Goal: Information Seeking & Learning: Learn about a topic

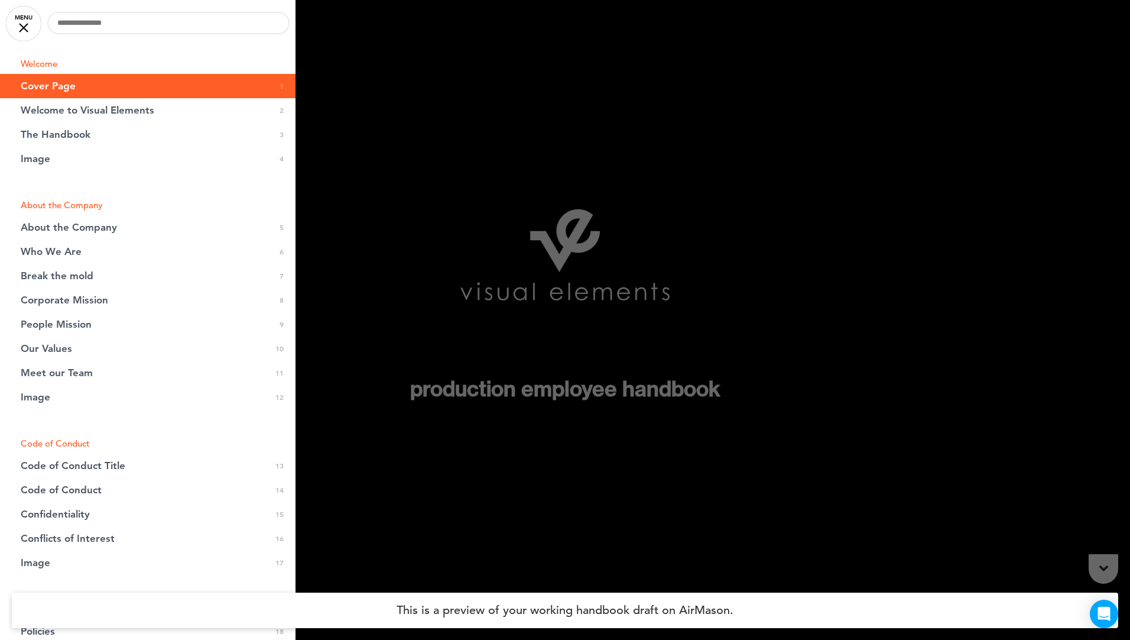
click at [845, 453] on div at bounding box center [565, 320] width 1130 height 640
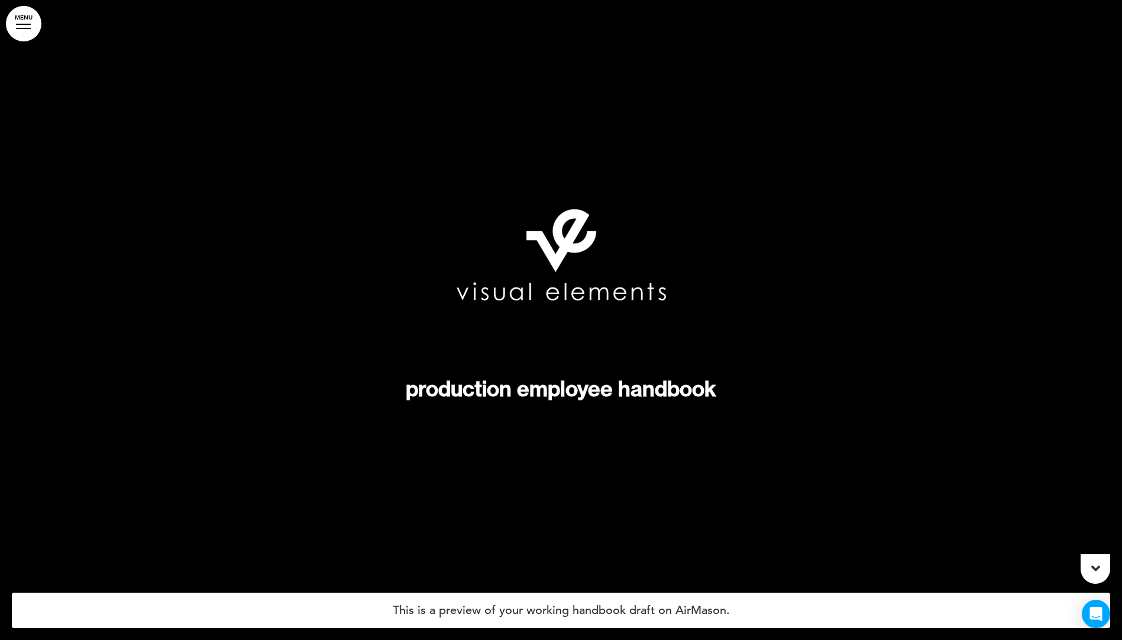
click at [1097, 563] on icon at bounding box center [1095, 568] width 9 height 14
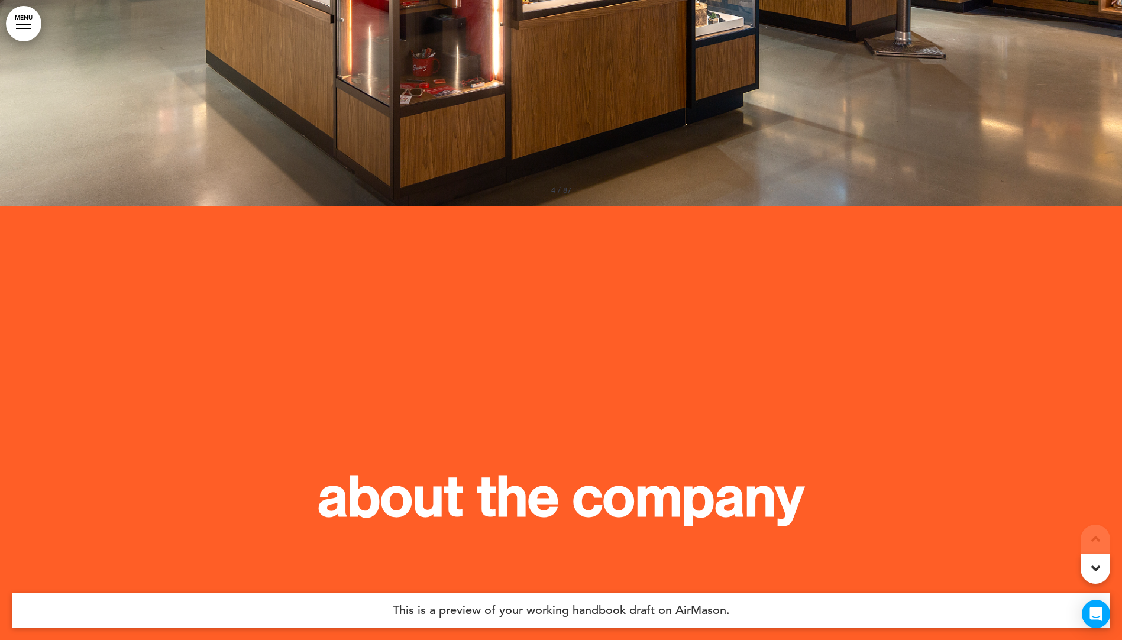
scroll to position [2630, 0]
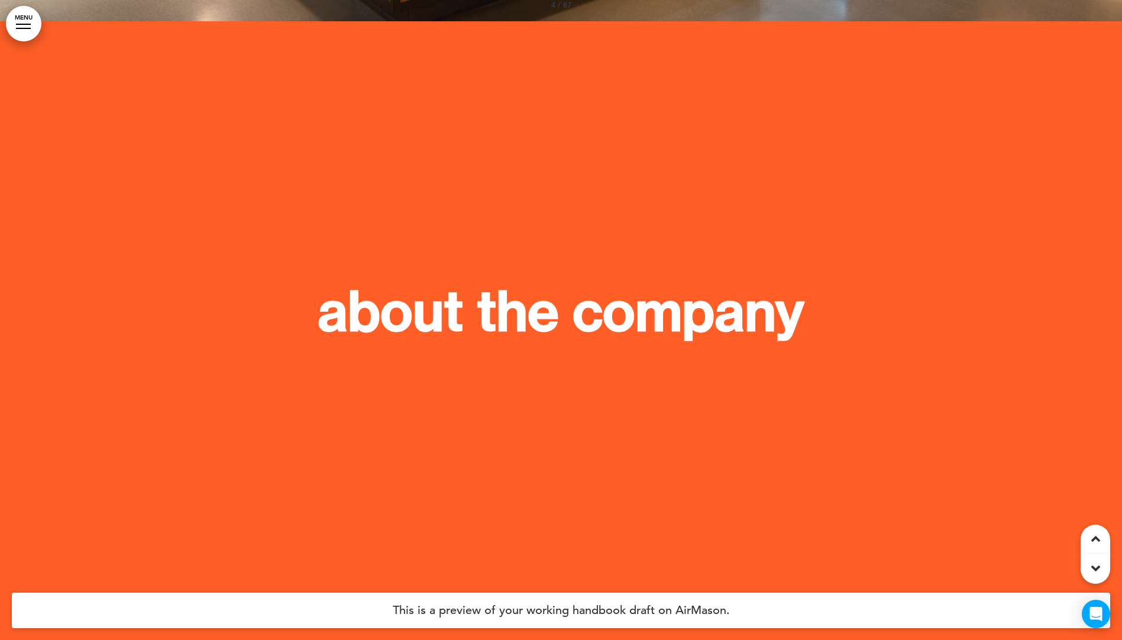
click at [516, 284] on strong "About the company" at bounding box center [560, 311] width 487 height 66
drag, startPoint x: 516, startPoint y: 284, endPoint x: 583, endPoint y: 356, distance: 98.7
click at [582, 355] on p at bounding box center [560, 365] width 591 height 21
click at [646, 614] on h4 "This is a preview of your working handbook draft on AirMason." at bounding box center [561, 609] width 1098 height 35
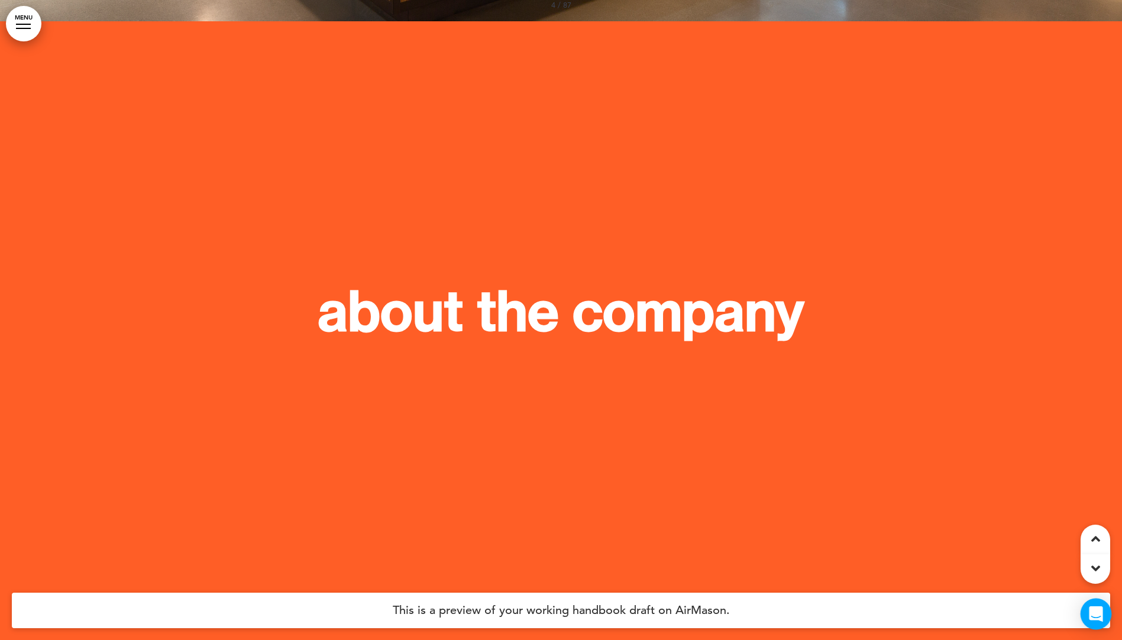
click at [1099, 615] on icon "Open Intercom Messenger" at bounding box center [1095, 613] width 15 height 15
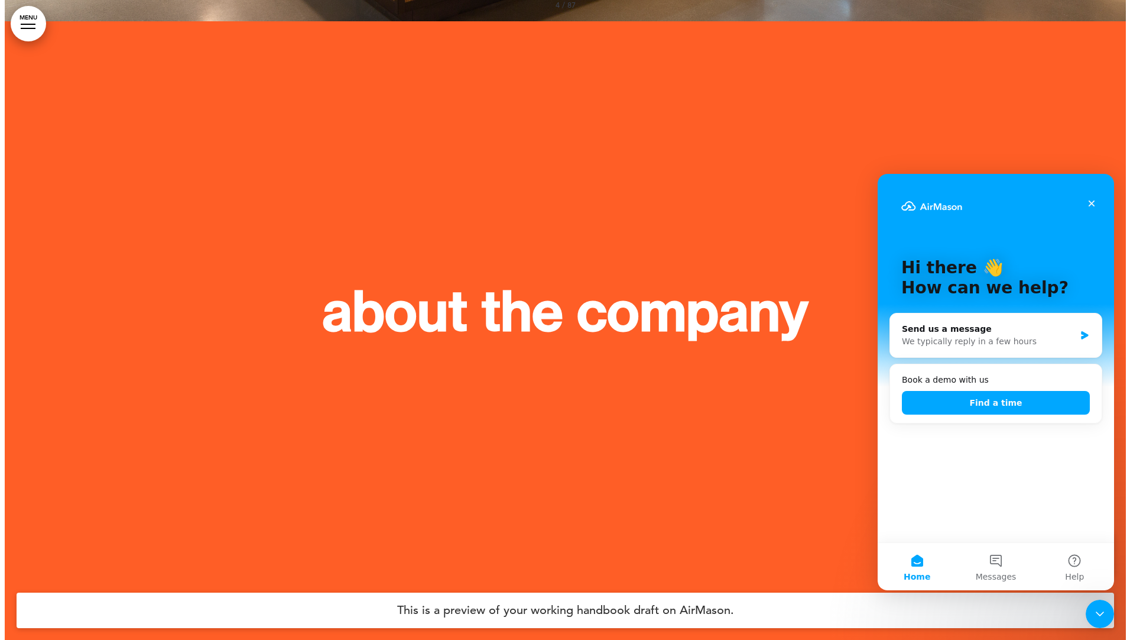
scroll to position [0, 0]
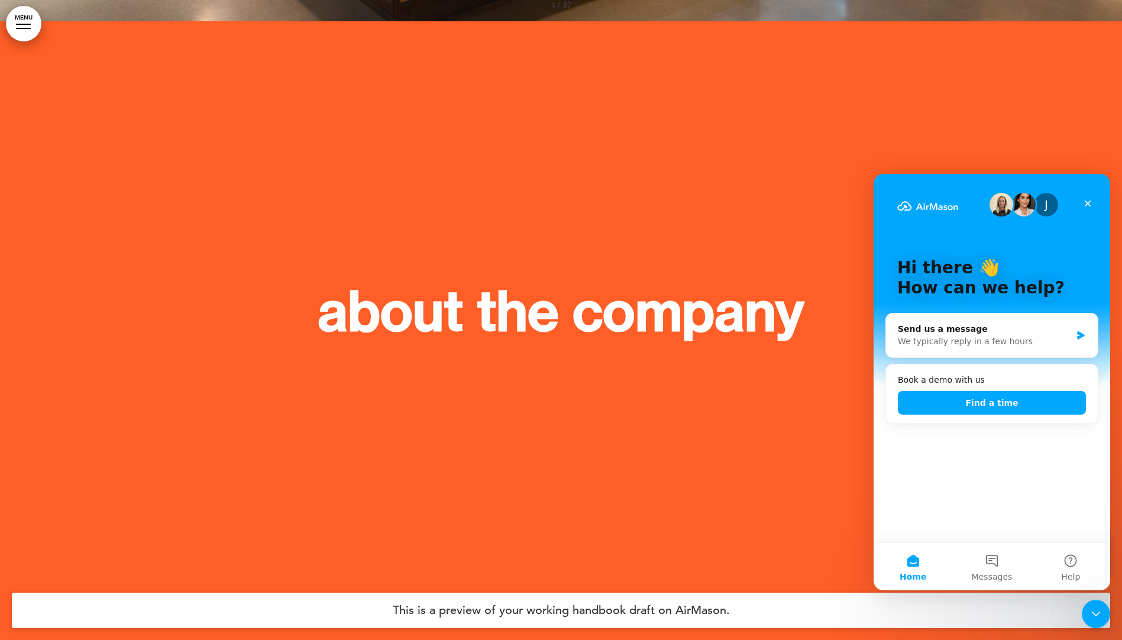
click at [514, 449] on div at bounding box center [561, 341] width 1122 height 640
click at [20, 15] on link "MENU" at bounding box center [23, 23] width 35 height 35
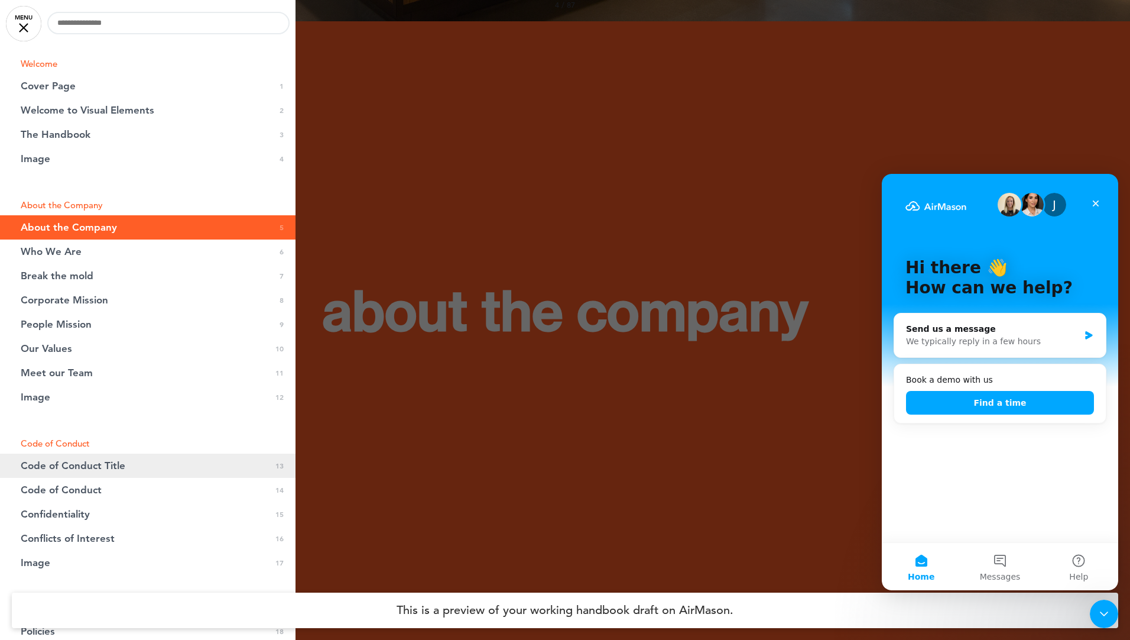
click at [163, 470] on link "Code of Conduct Title 0 13" at bounding box center [148, 465] width 296 height 24
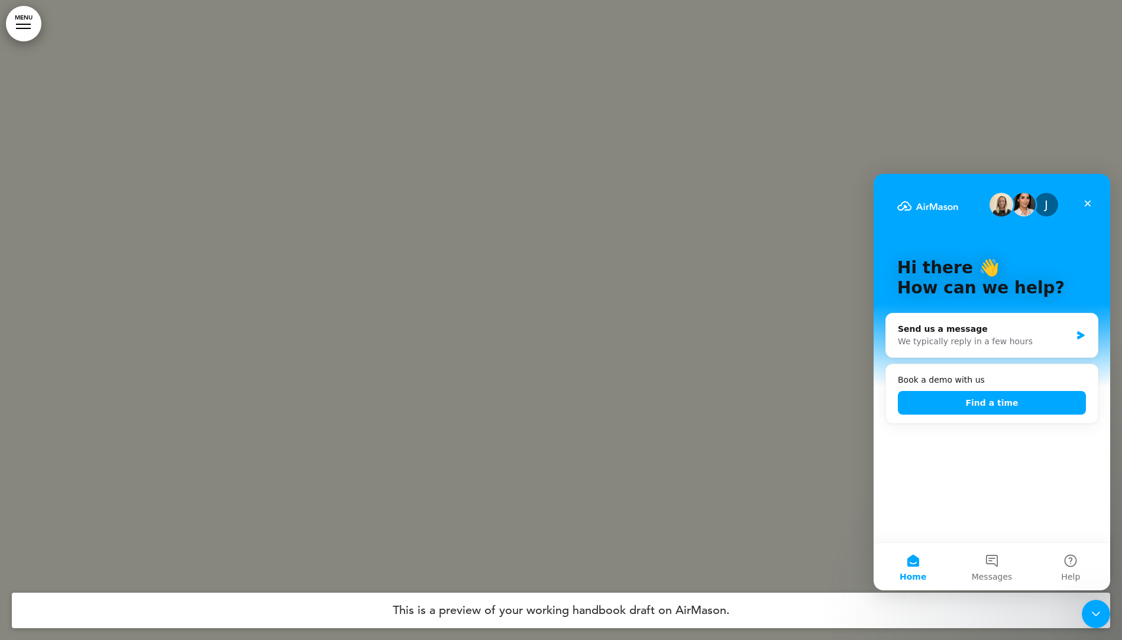
scroll to position [8710, 0]
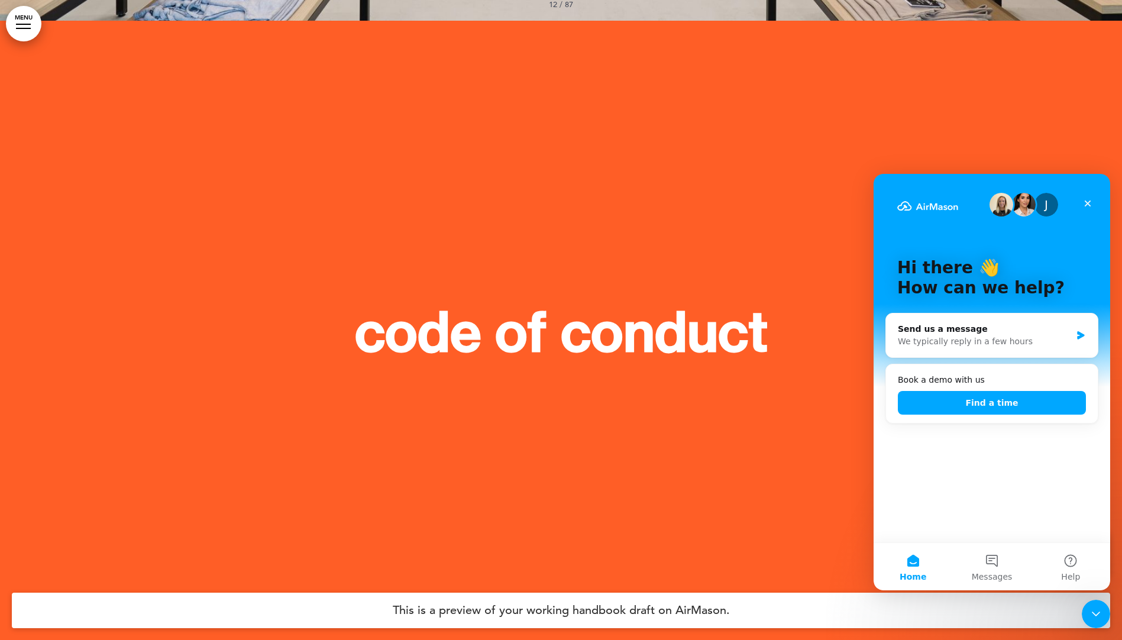
click at [484, 331] on span "code of conduct" at bounding box center [561, 332] width 413 height 66
click at [1088, 205] on icon "Close" at bounding box center [1087, 203] width 7 height 7
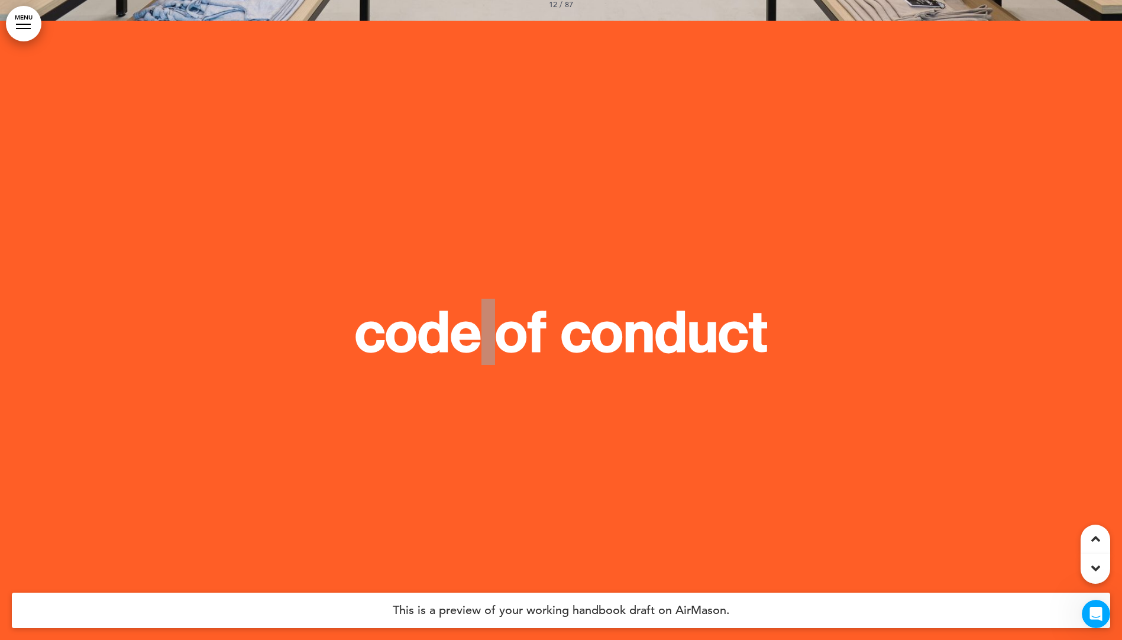
scroll to position [0, 0]
click at [1093, 573] on icon at bounding box center [1095, 568] width 9 height 14
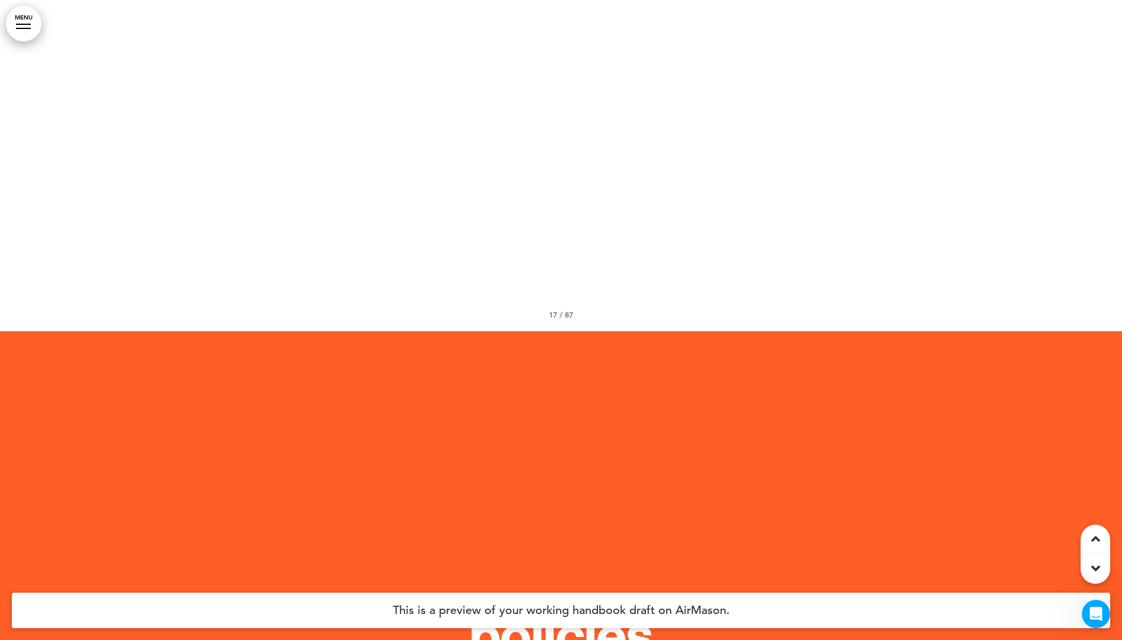
scroll to position [11909, 0]
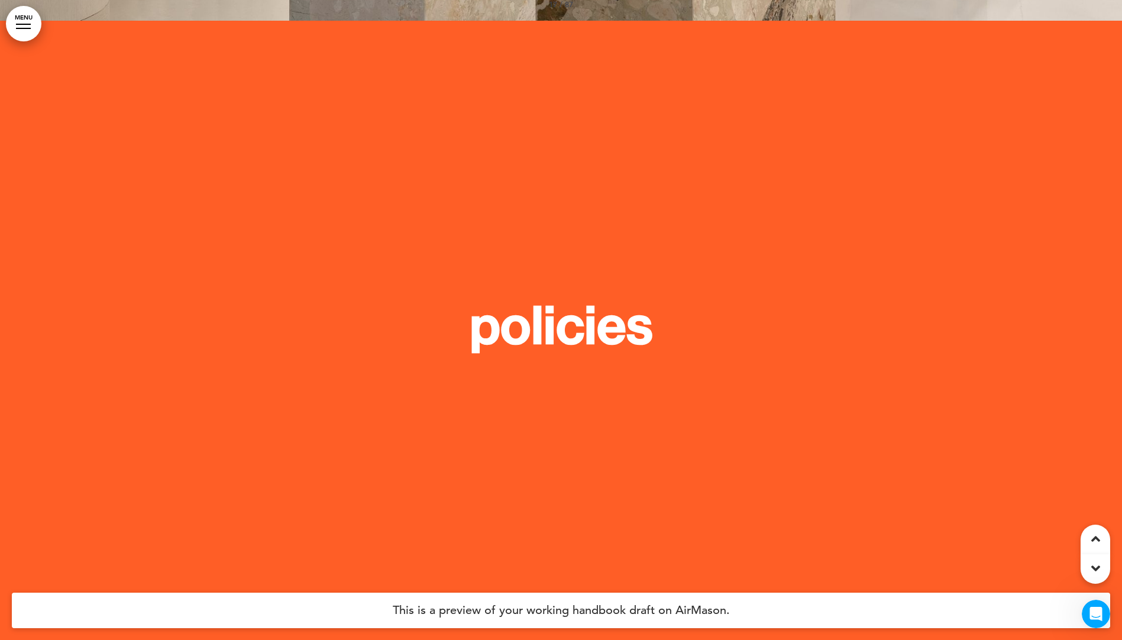
click at [1100, 543] on div at bounding box center [1095, 539] width 30 height 30
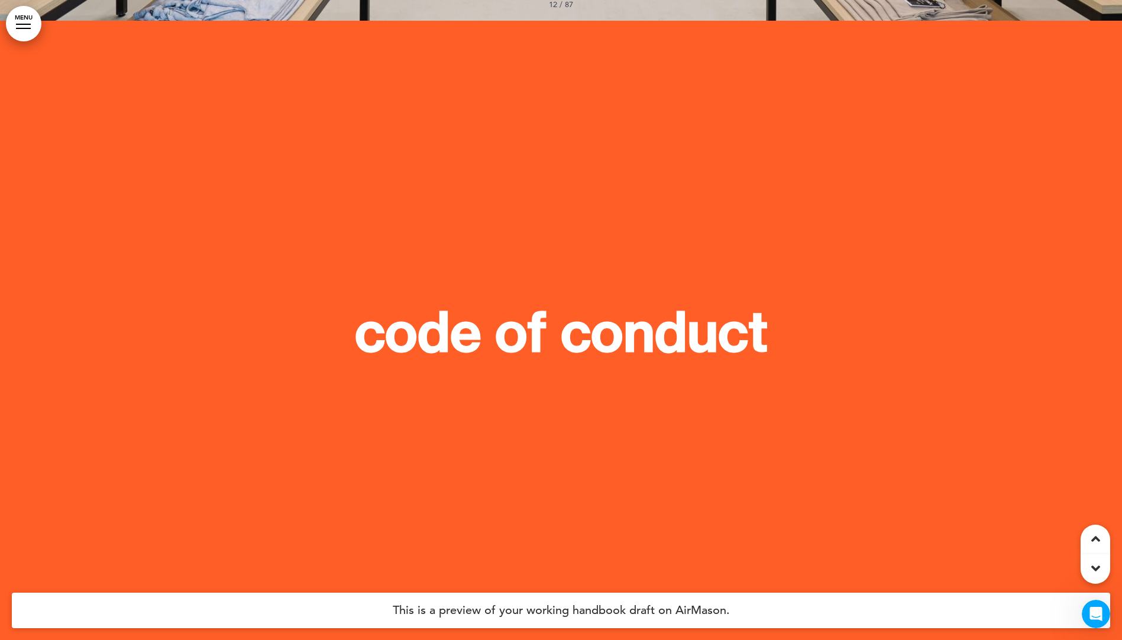
click at [1097, 573] on icon at bounding box center [1095, 568] width 9 height 14
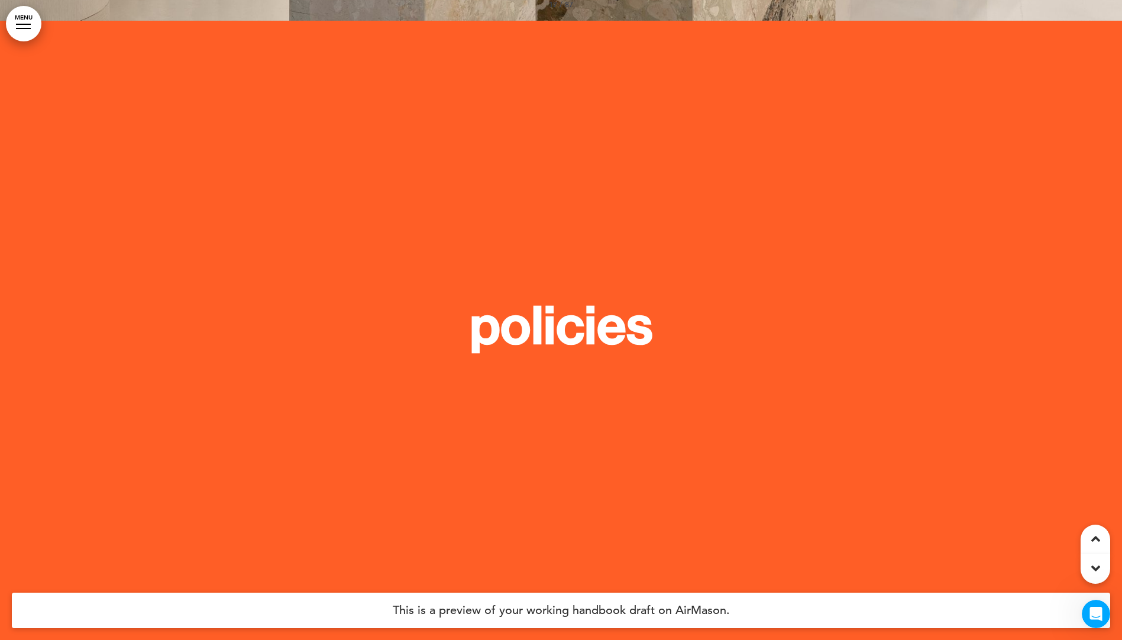
click at [537, 294] on strong "policies" at bounding box center [560, 325] width 183 height 63
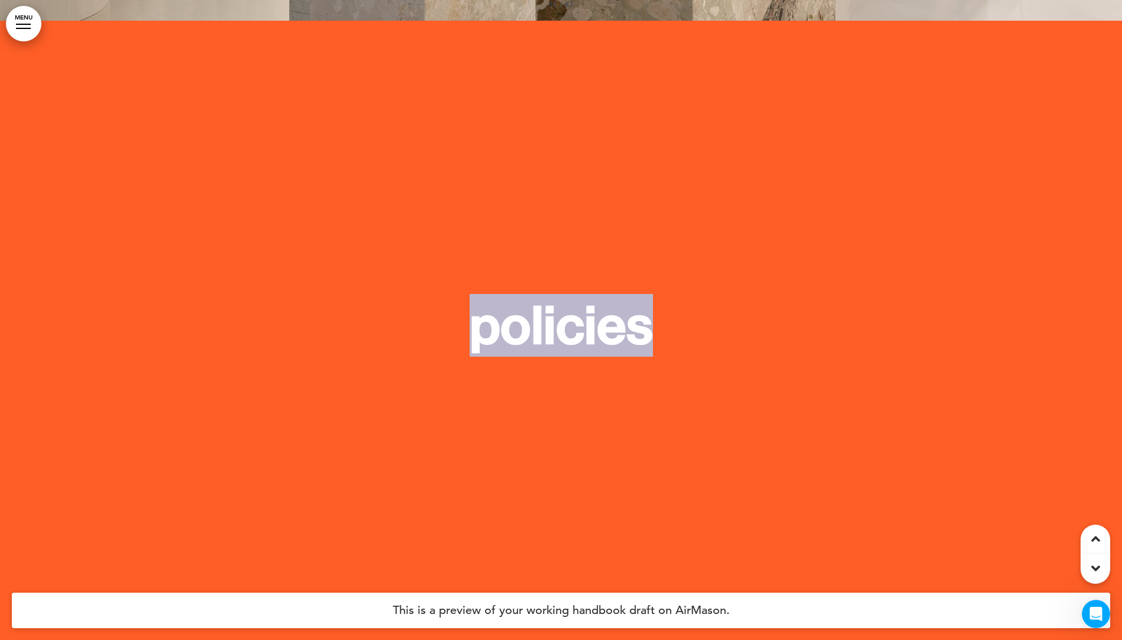
click at [537, 294] on strong "policies" at bounding box center [560, 325] width 183 height 63
click at [20, 26] on link "MENU" at bounding box center [23, 23] width 35 height 35
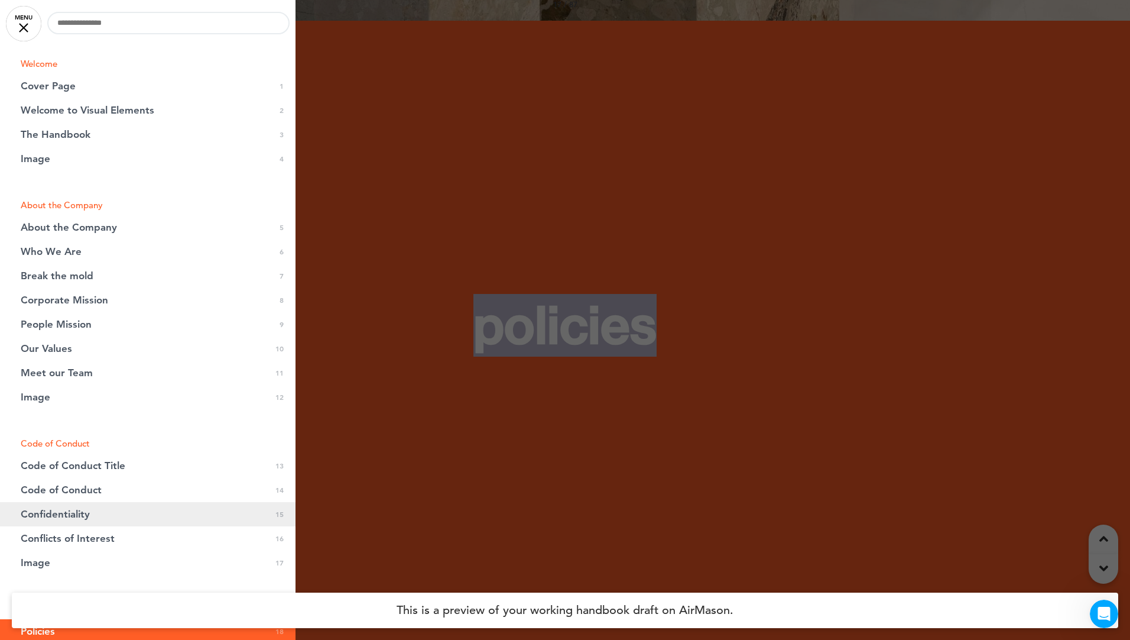
click at [159, 505] on link "Confidentiality 0 15" at bounding box center [148, 514] width 296 height 24
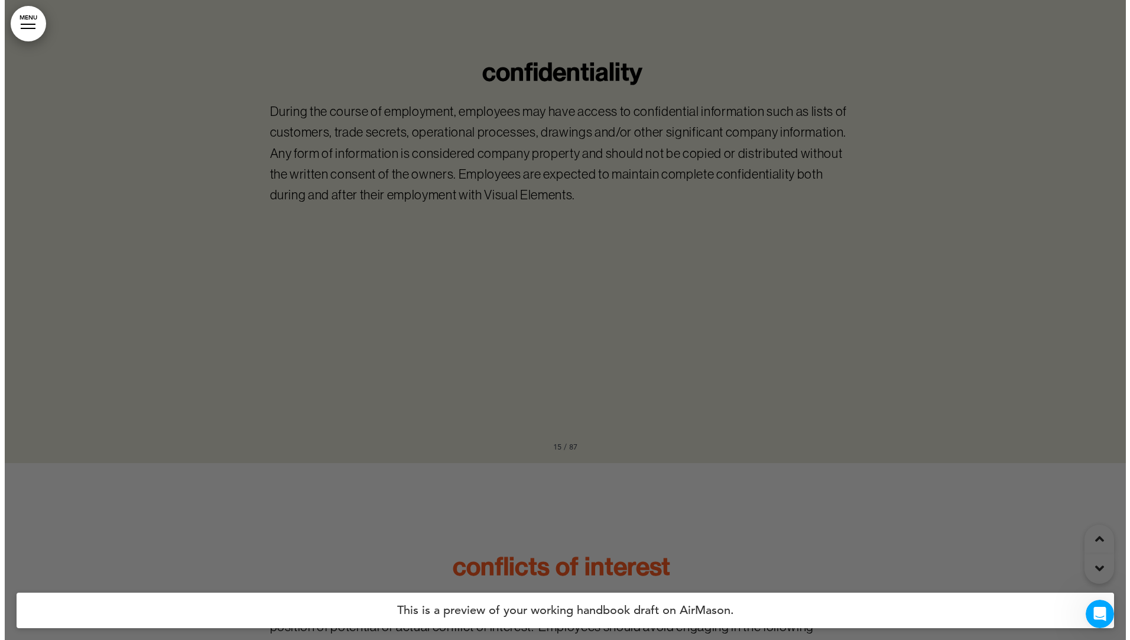
scroll to position [9990, 0]
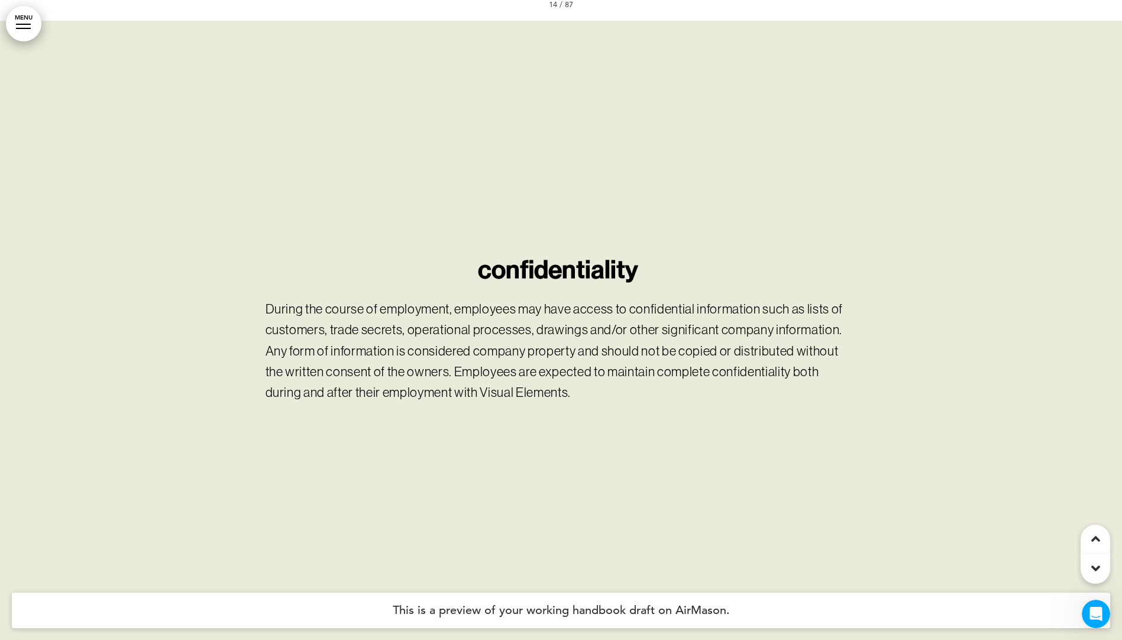
click at [8, 20] on link "MENU" at bounding box center [23, 23] width 35 height 35
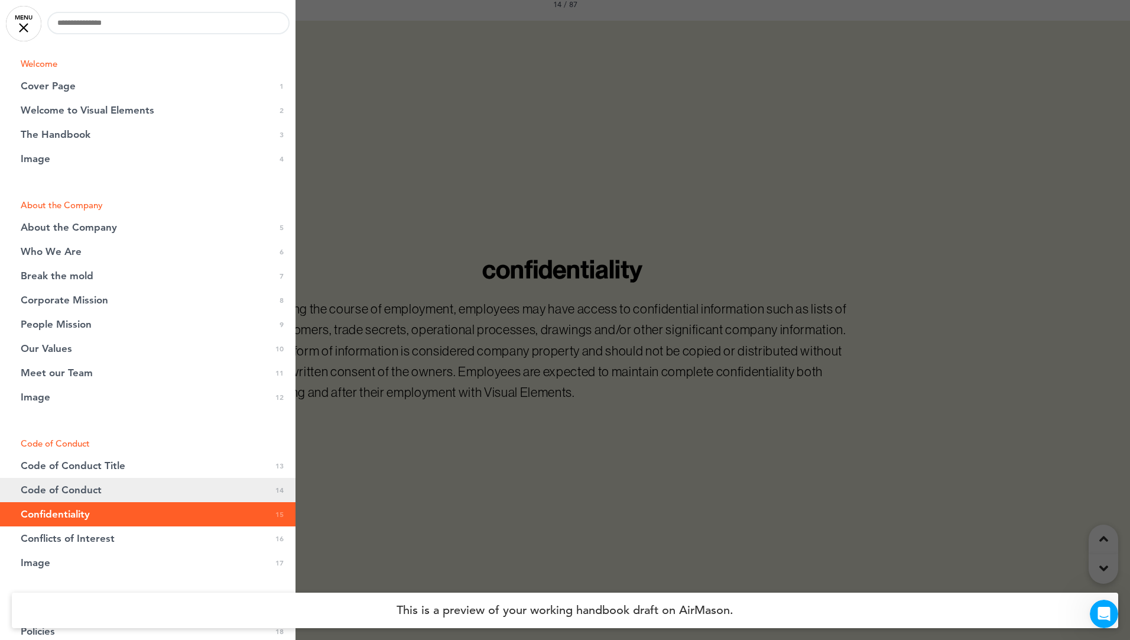
click at [117, 485] on link "Code of Conduct 0 14" at bounding box center [148, 490] width 296 height 24
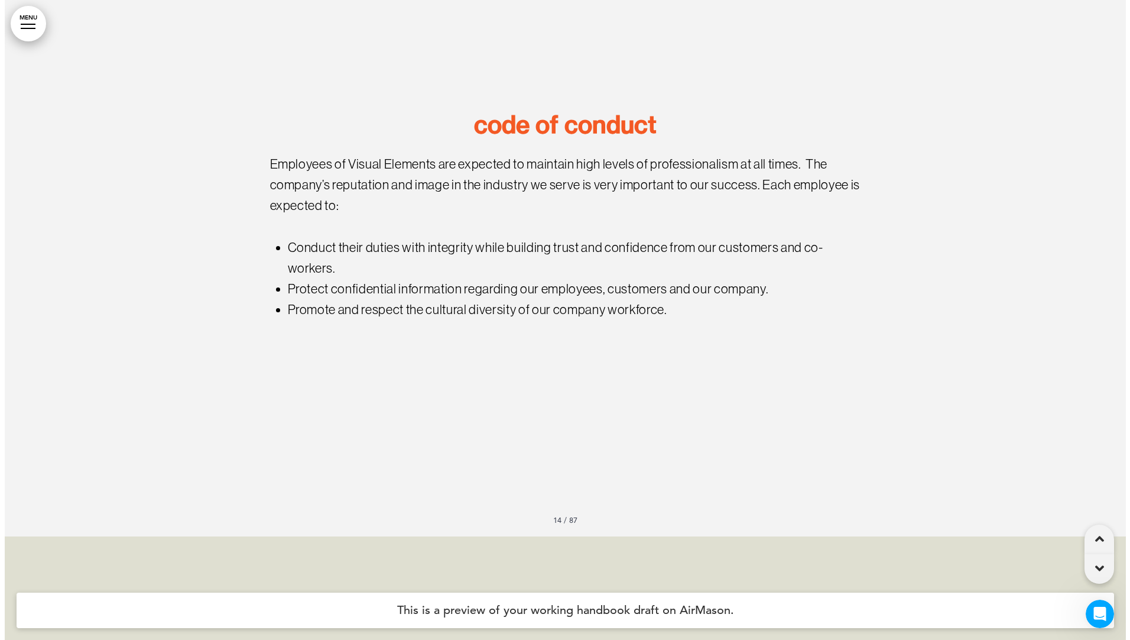
scroll to position [9350, 0]
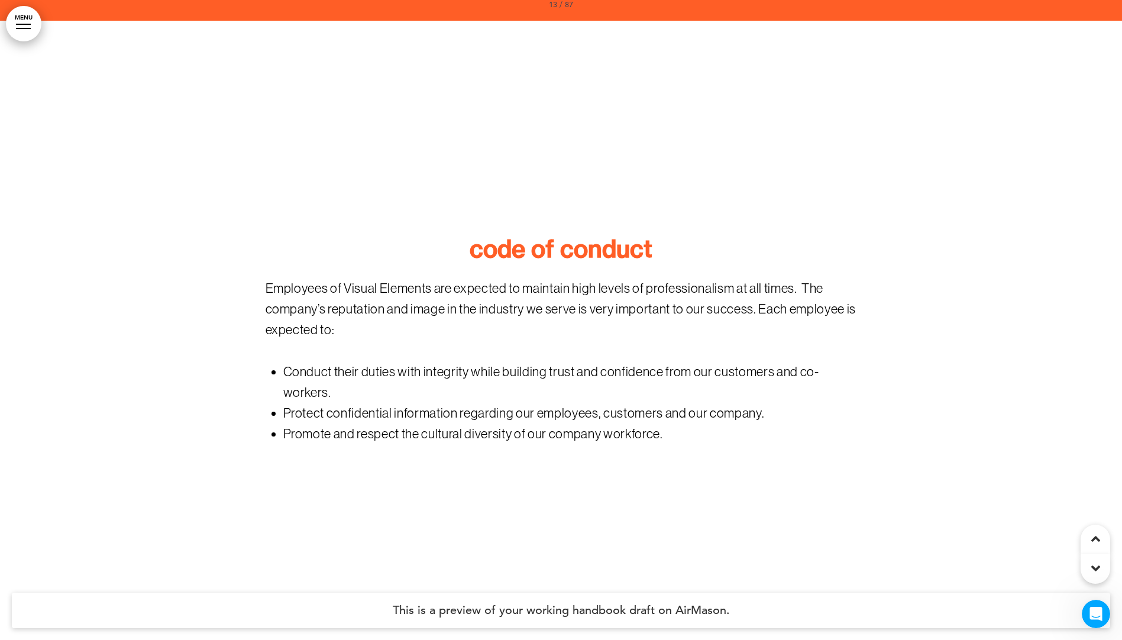
click at [18, 22] on link "MENU" at bounding box center [23, 23] width 35 height 35
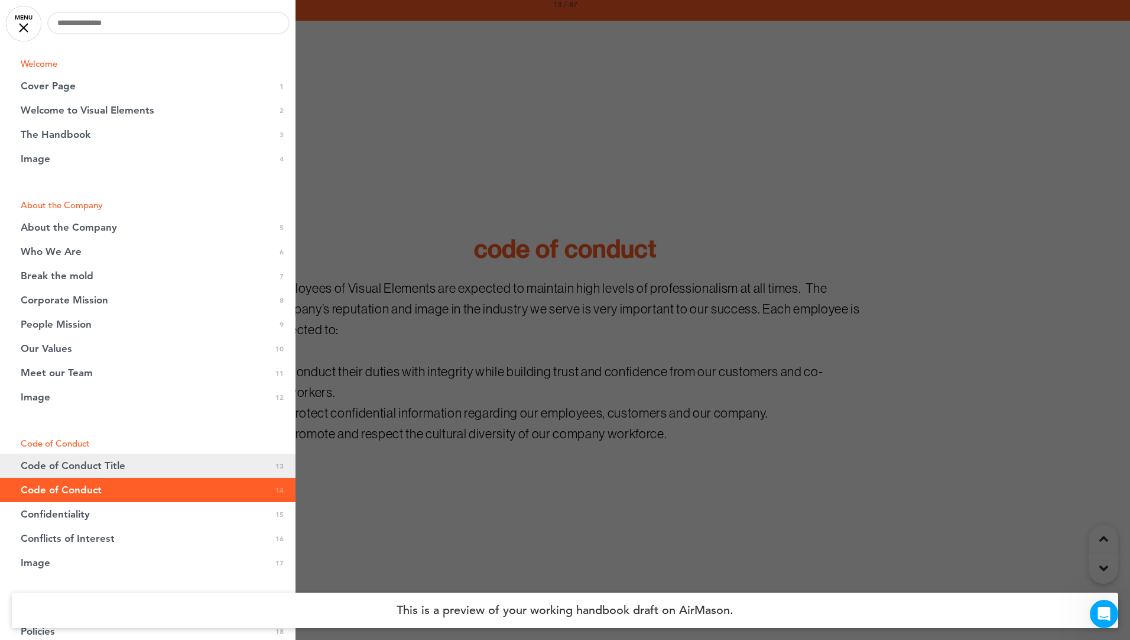
click at [113, 462] on span "Code of Conduct Title" at bounding box center [73, 466] width 105 height 10
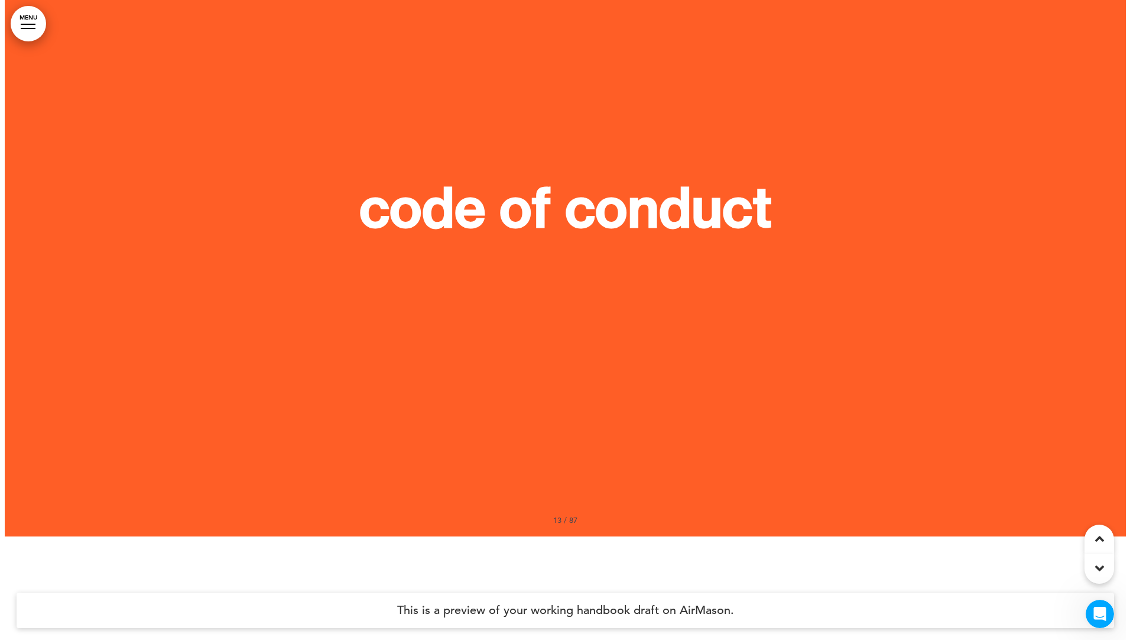
scroll to position [8710, 0]
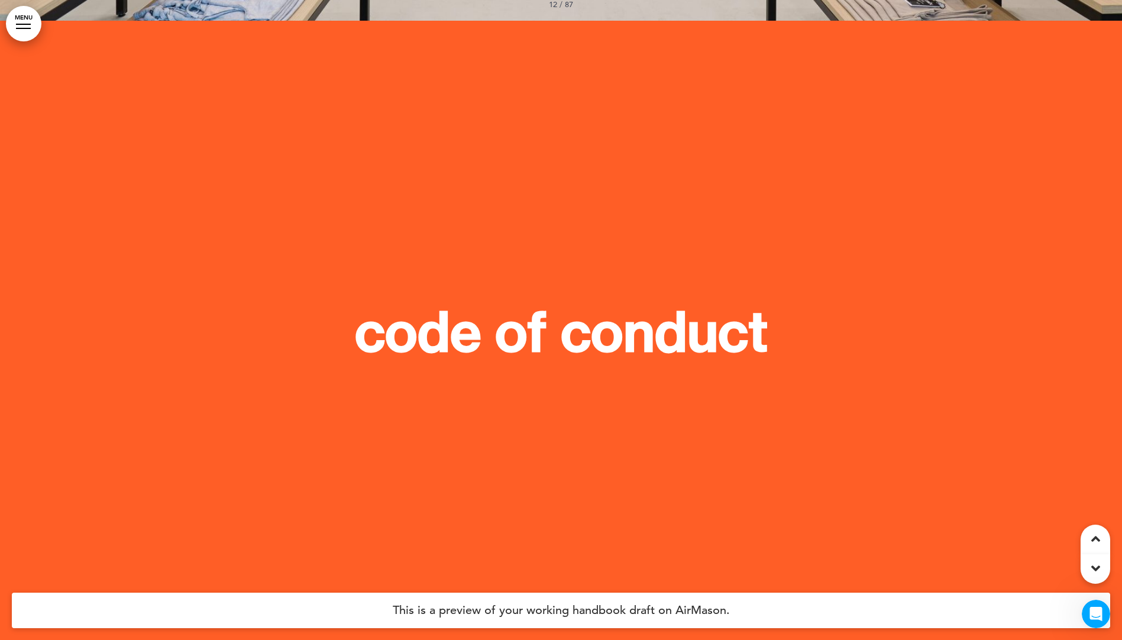
click at [22, 39] on link "MENU" at bounding box center [23, 23] width 35 height 35
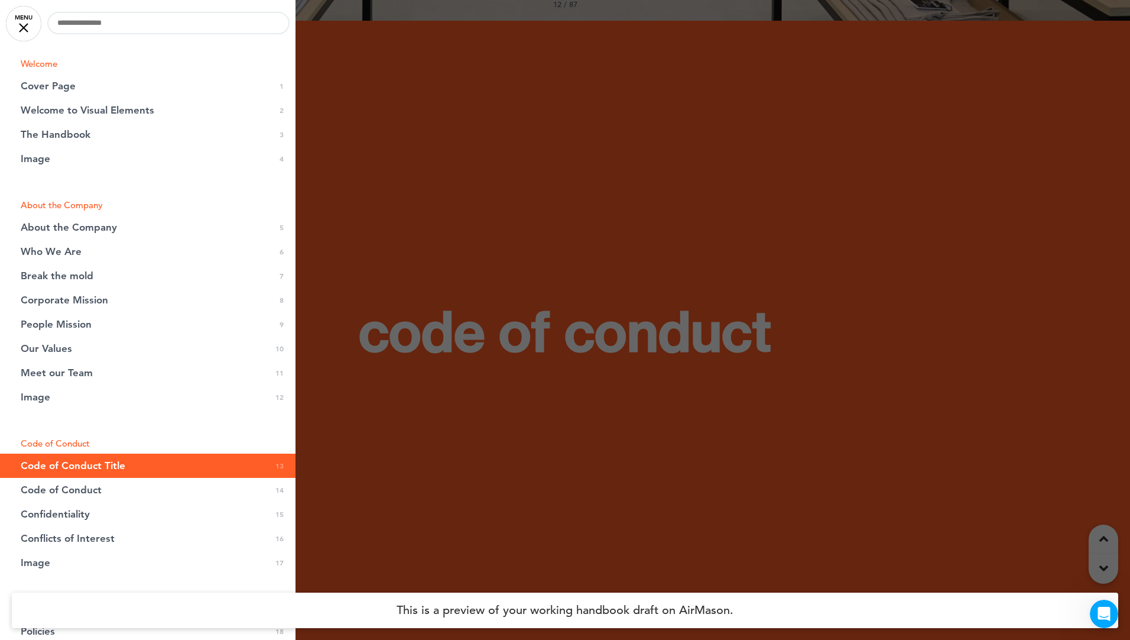
scroll to position [236, 0]
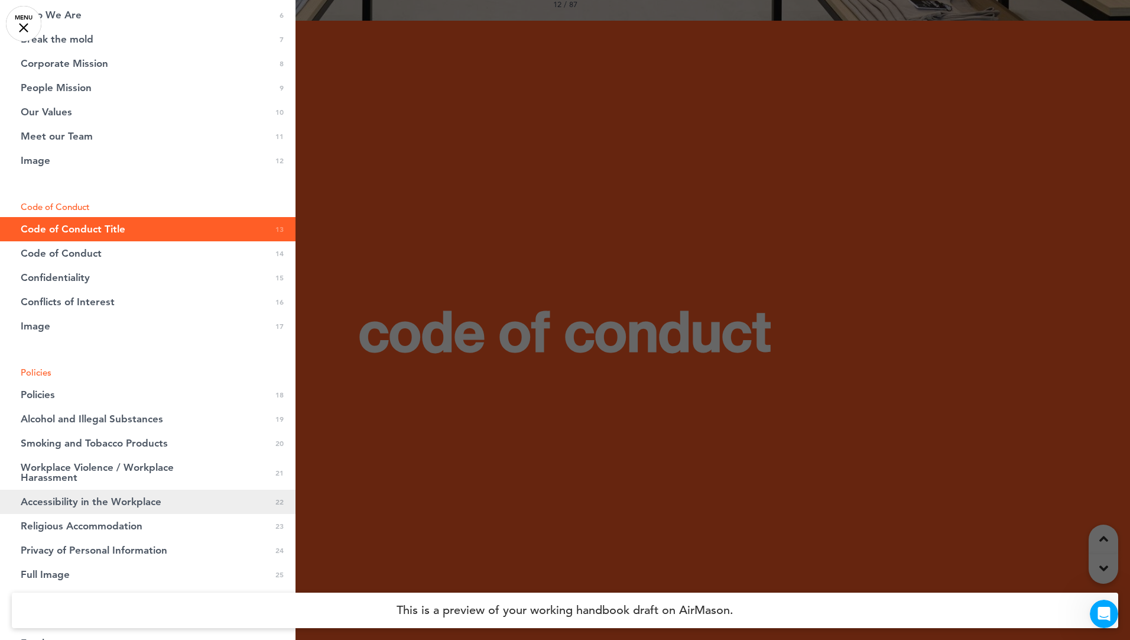
click at [218, 500] on link "Accessibility in the Workplace 0 22" at bounding box center [148, 502] width 296 height 24
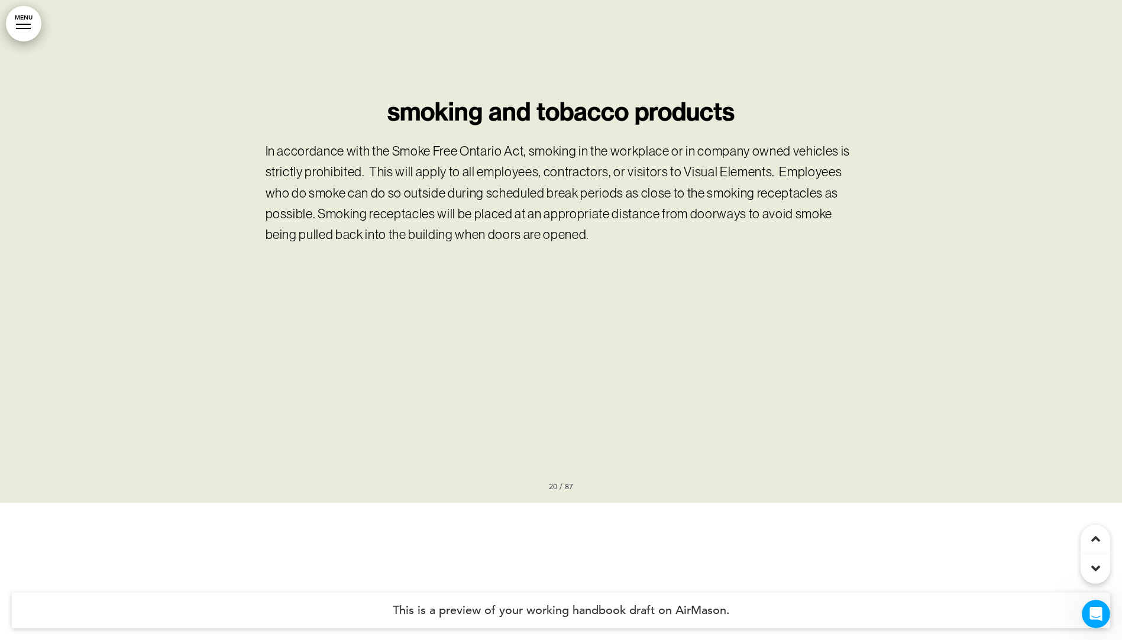
scroll to position [14468, 0]
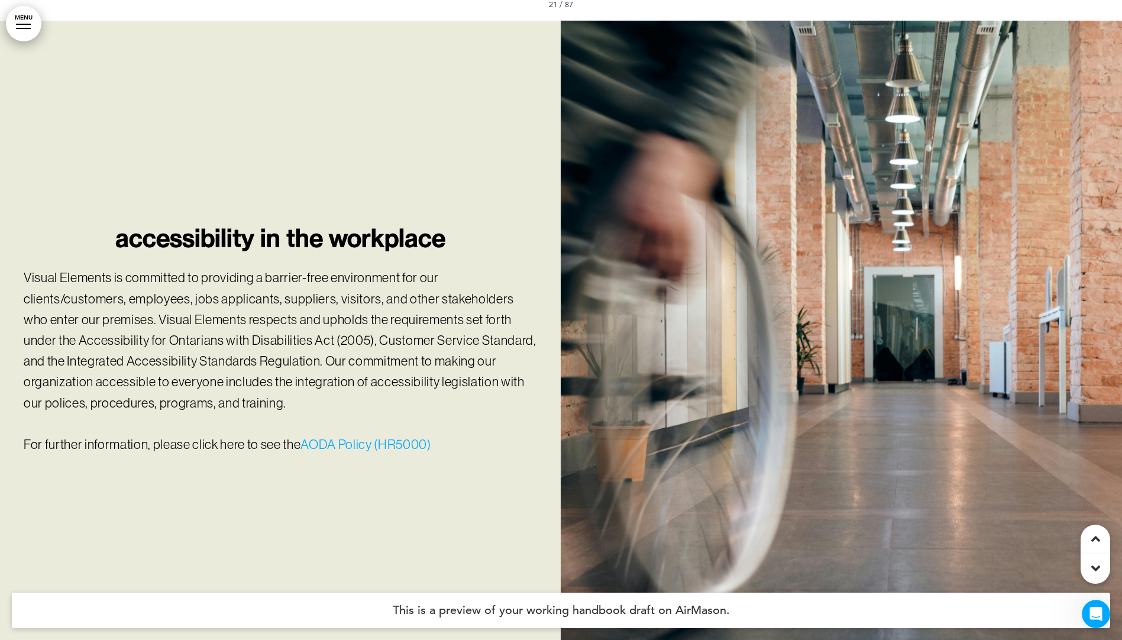
click at [315, 437] on link "AODA Policy (HR5000)" at bounding box center [365, 444] width 130 height 15
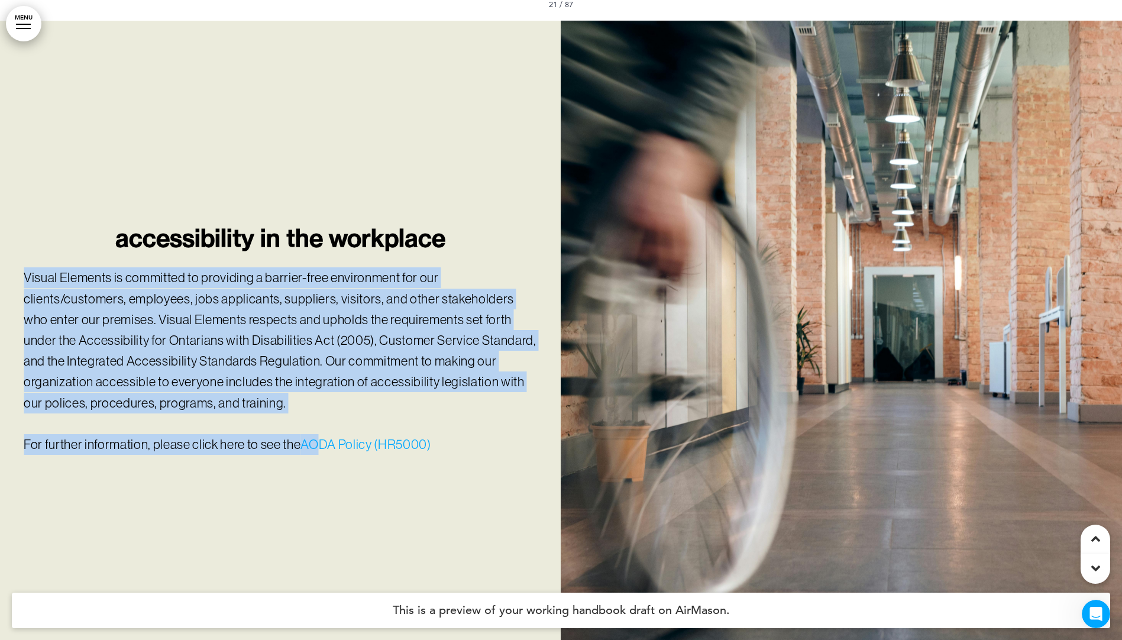
drag, startPoint x: 19, startPoint y: 253, endPoint x: 309, endPoint y: 415, distance: 331.9
click at [309, 415] on div "Accessibility in the Workplace Visual Elements is committed to providing a barr…" at bounding box center [280, 340] width 561 height 317
click at [325, 437] on link "AODA Policy (HR5000)" at bounding box center [365, 444] width 130 height 15
